Goal: Find specific page/section: Find specific page/section

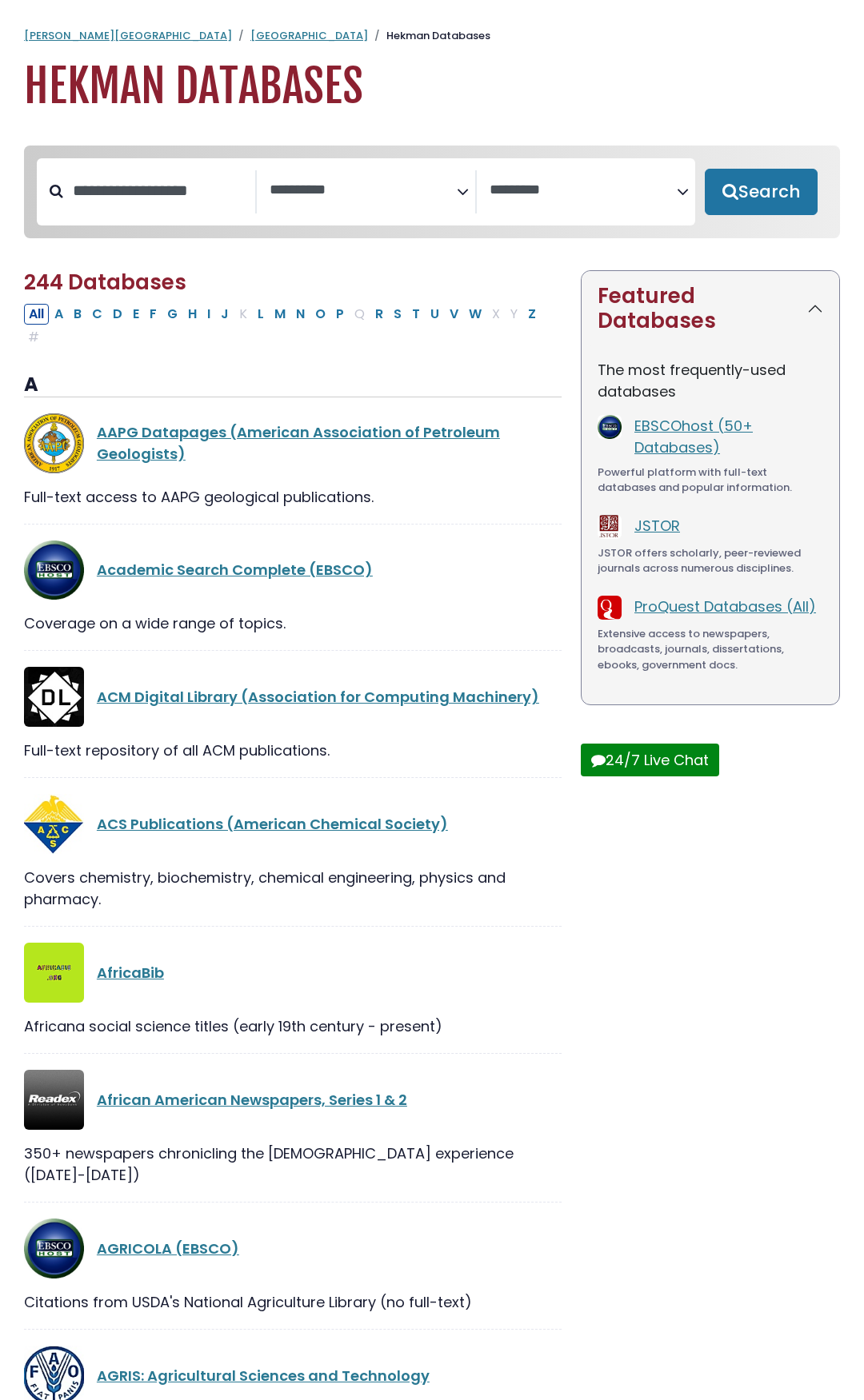
select select "Database Subject Filter"
select select "Database Vendors Filter"
click at [472, 311] on button "W" at bounding box center [474, 314] width 23 height 21
select select "Database Subject Filter"
select select "Database Vendors Filter"
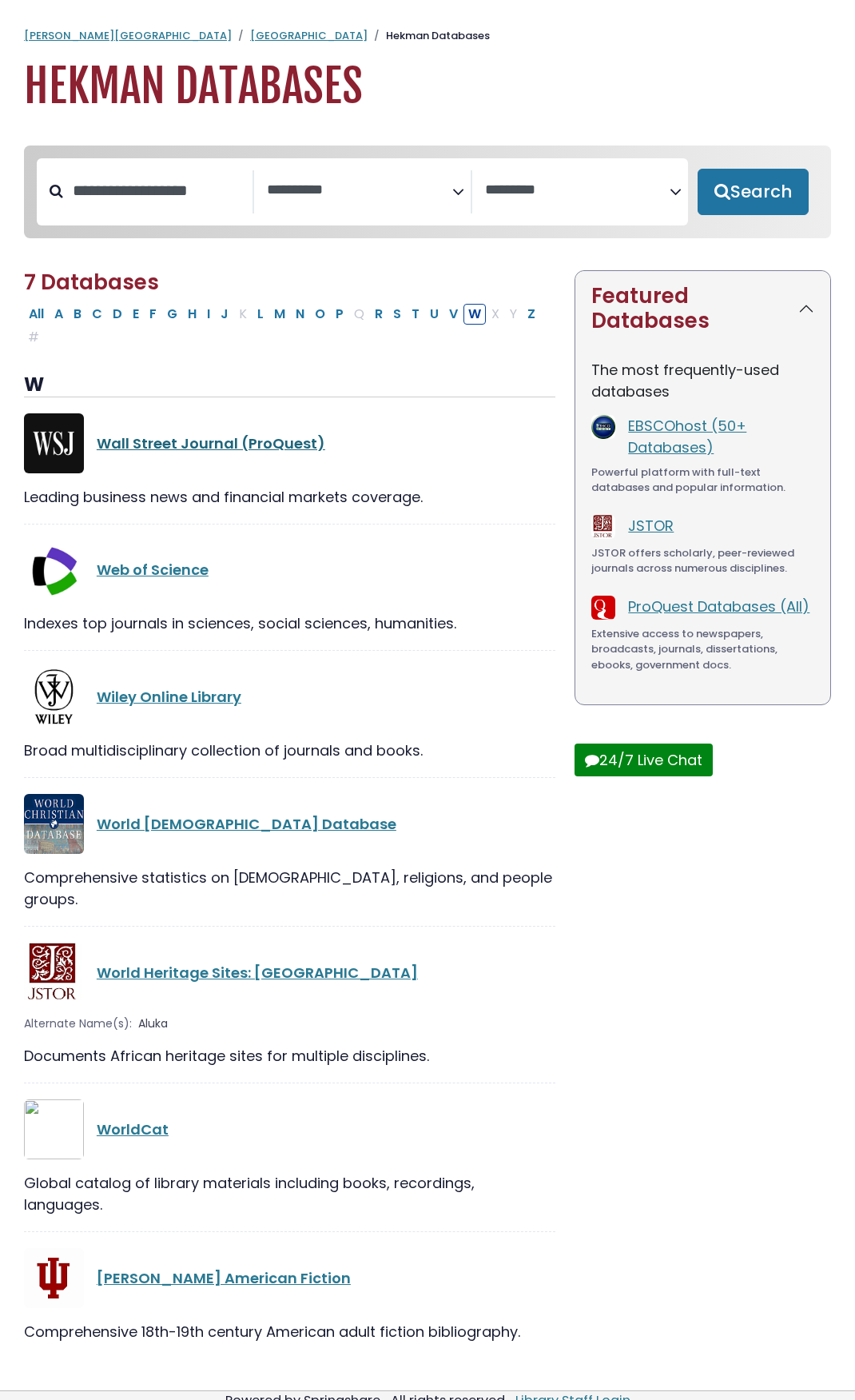
click at [177, 446] on link "Wall Street Journal (ProQuest)" at bounding box center [211, 443] width 229 height 20
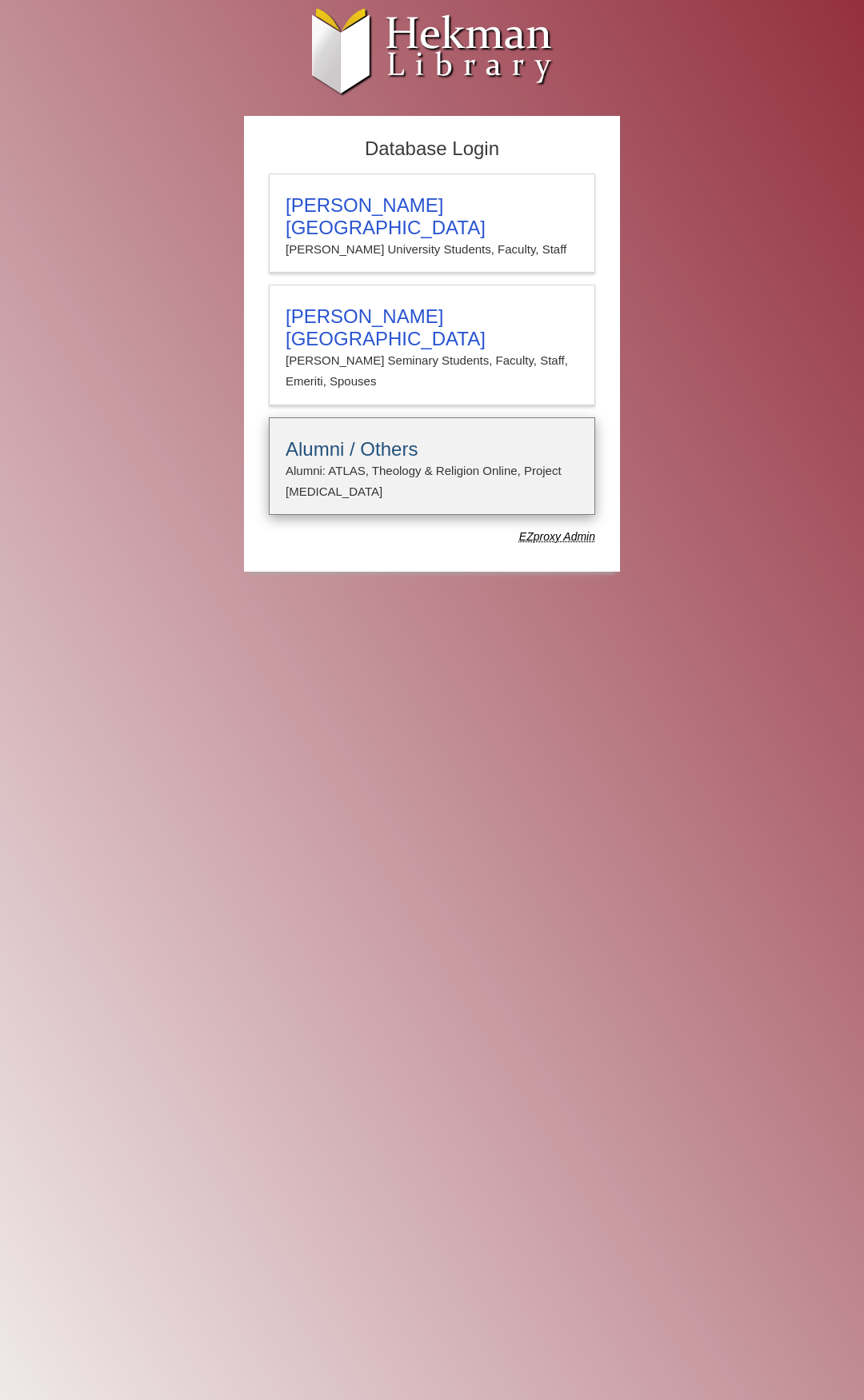
type input "**********"
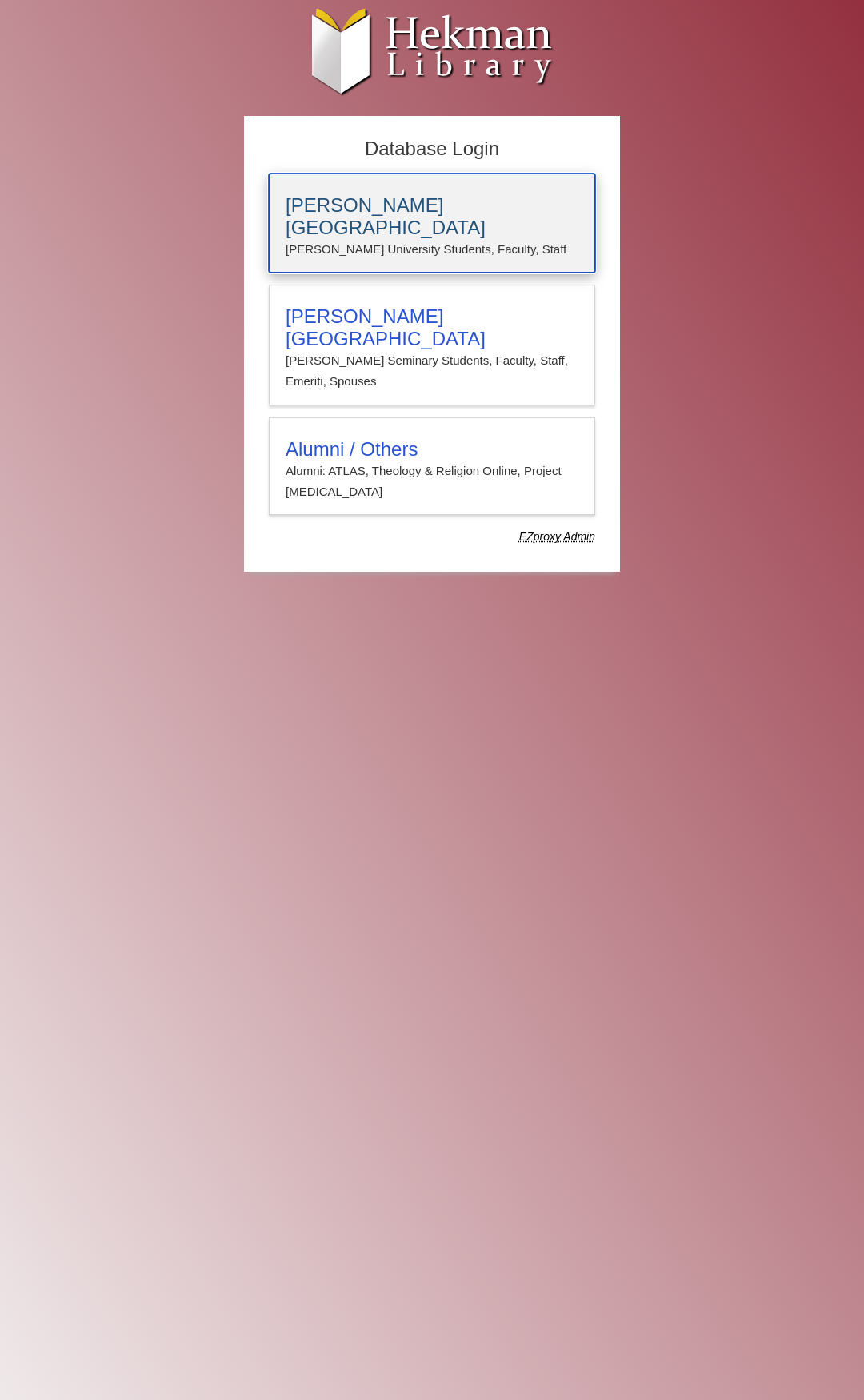
click at [356, 209] on h3 "[PERSON_NAME][GEOGRAPHIC_DATA]" at bounding box center [432, 216] width 293 height 45
